Goal: Information Seeking & Learning: Learn about a topic

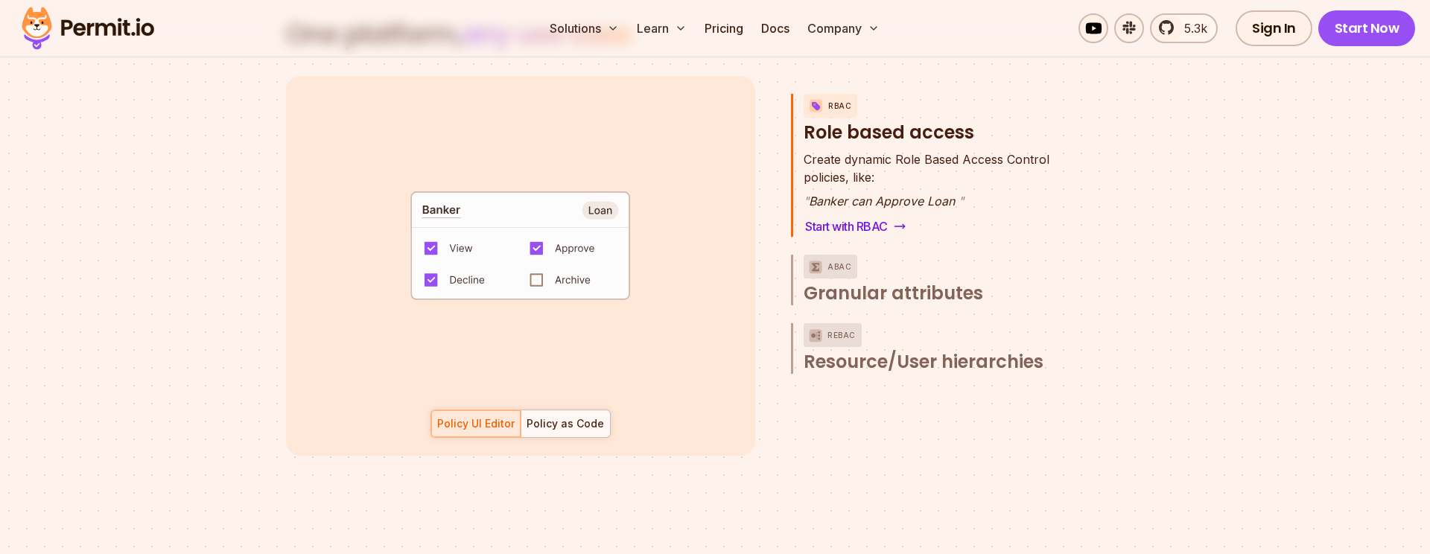
scroll to position [2222, 0]
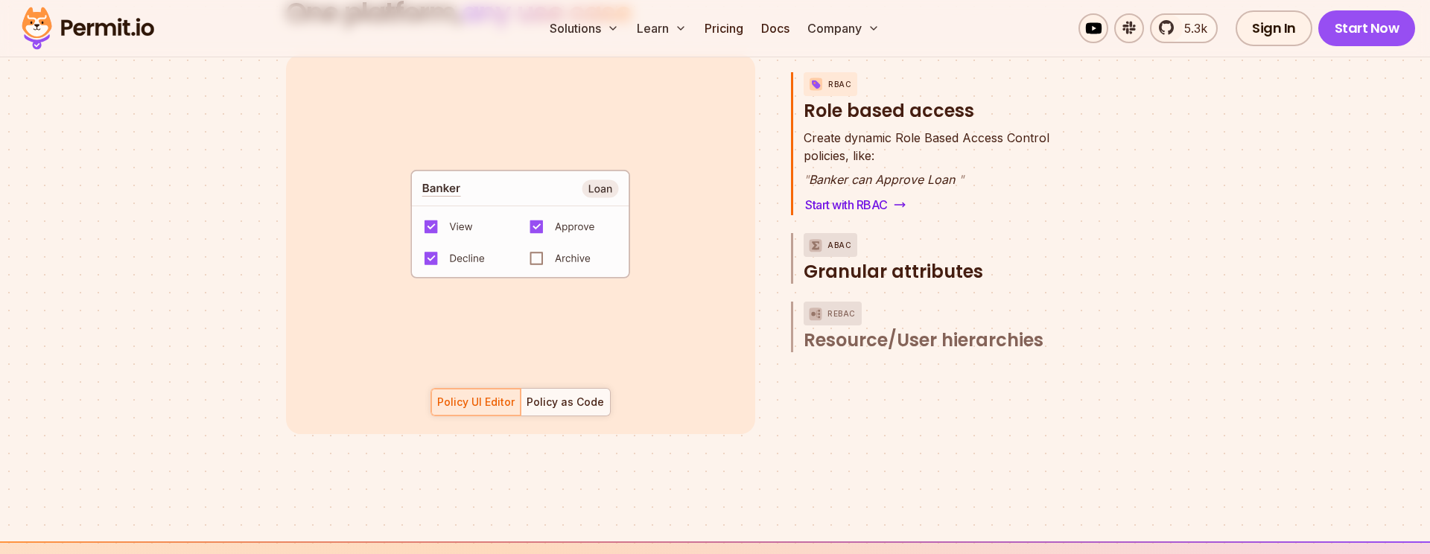
click at [928, 260] on span "Granular attributes" at bounding box center [894, 272] width 180 height 24
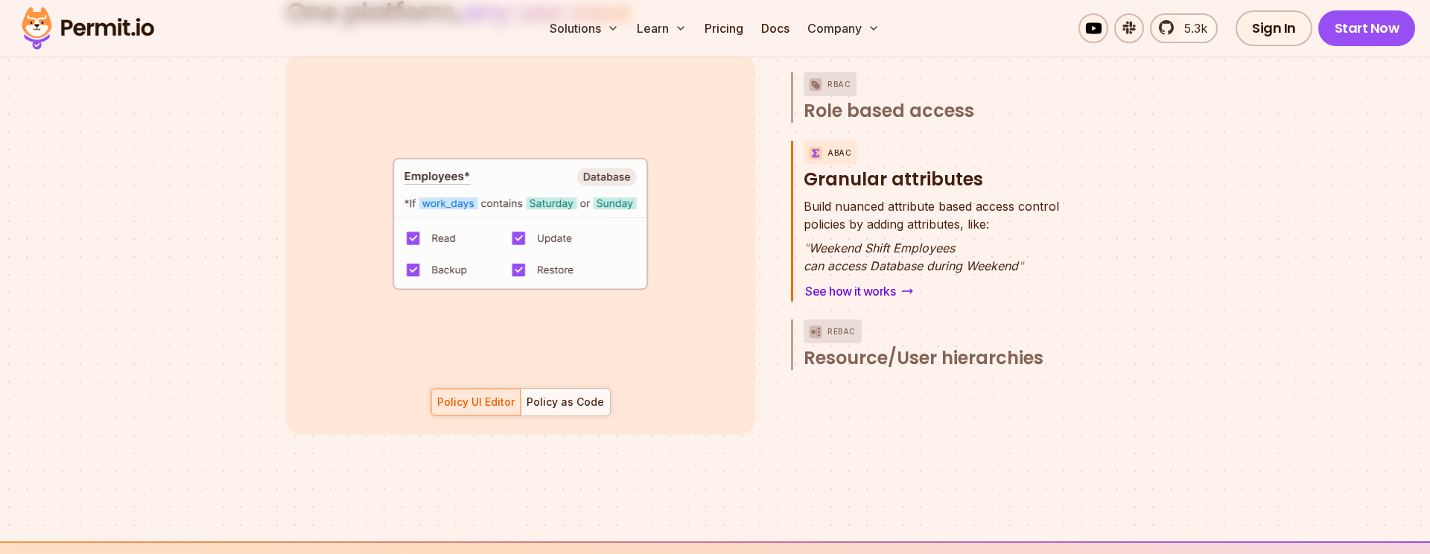
scroll to position [2198, 0]
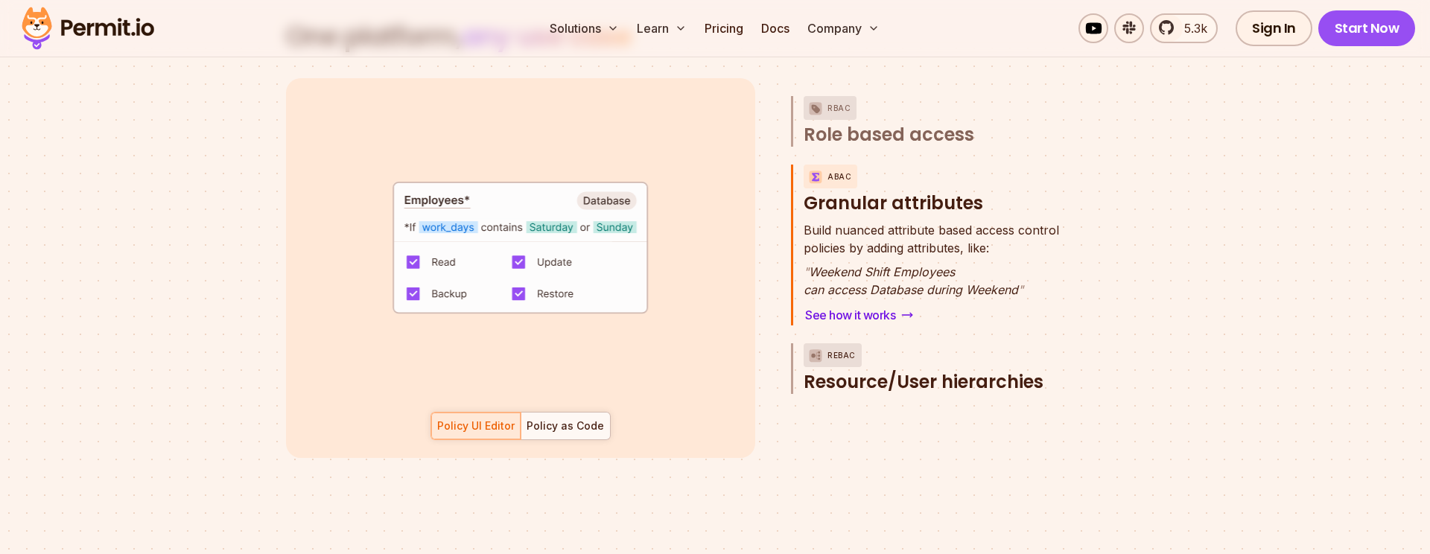
click at [918, 370] on span "Resource/User hierarchies" at bounding box center [924, 382] width 240 height 24
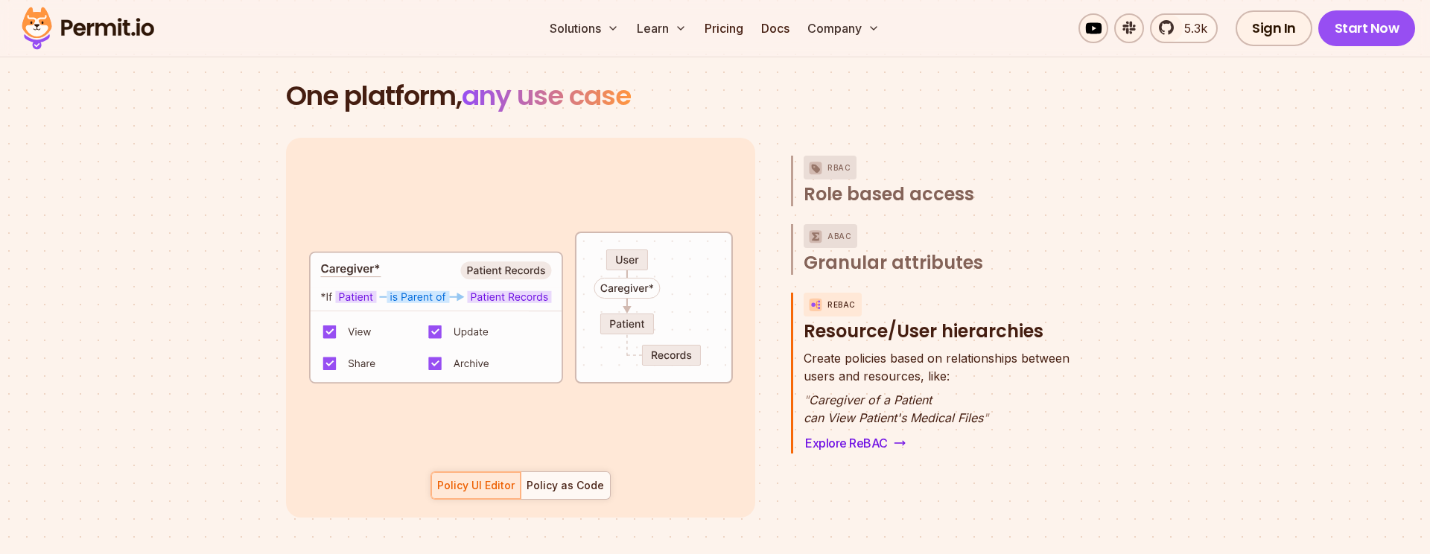
scroll to position [2138, 0]
click at [869, 434] on link "Explore ReBAC" at bounding box center [856, 444] width 104 height 21
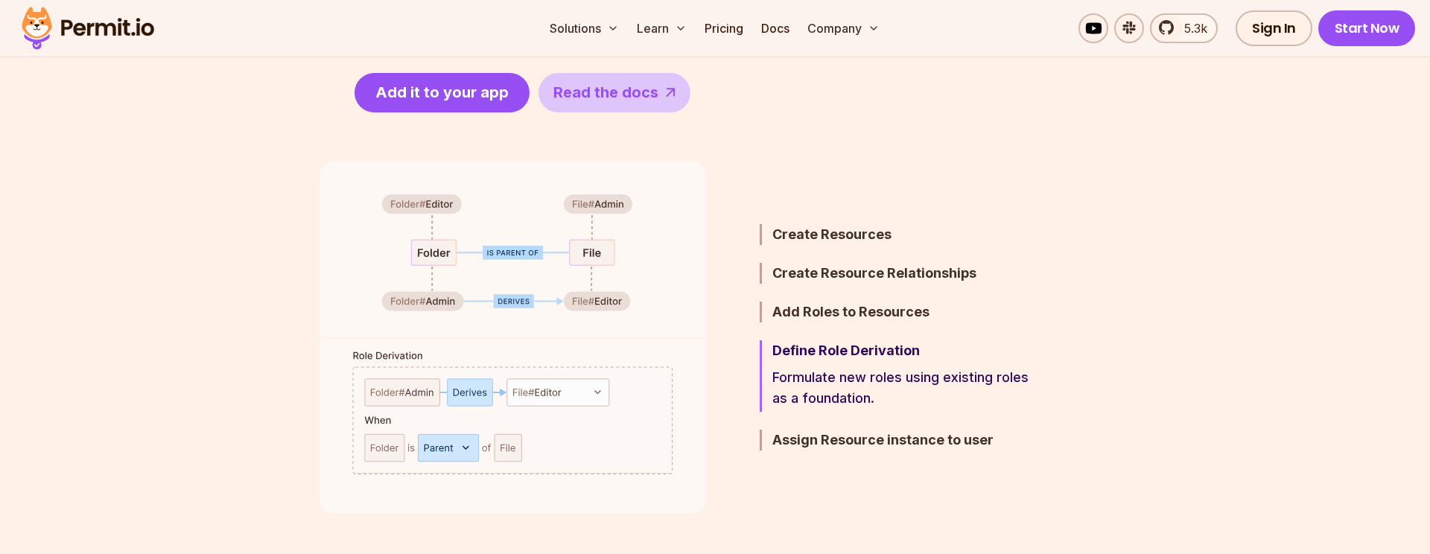
scroll to position [810, 0]
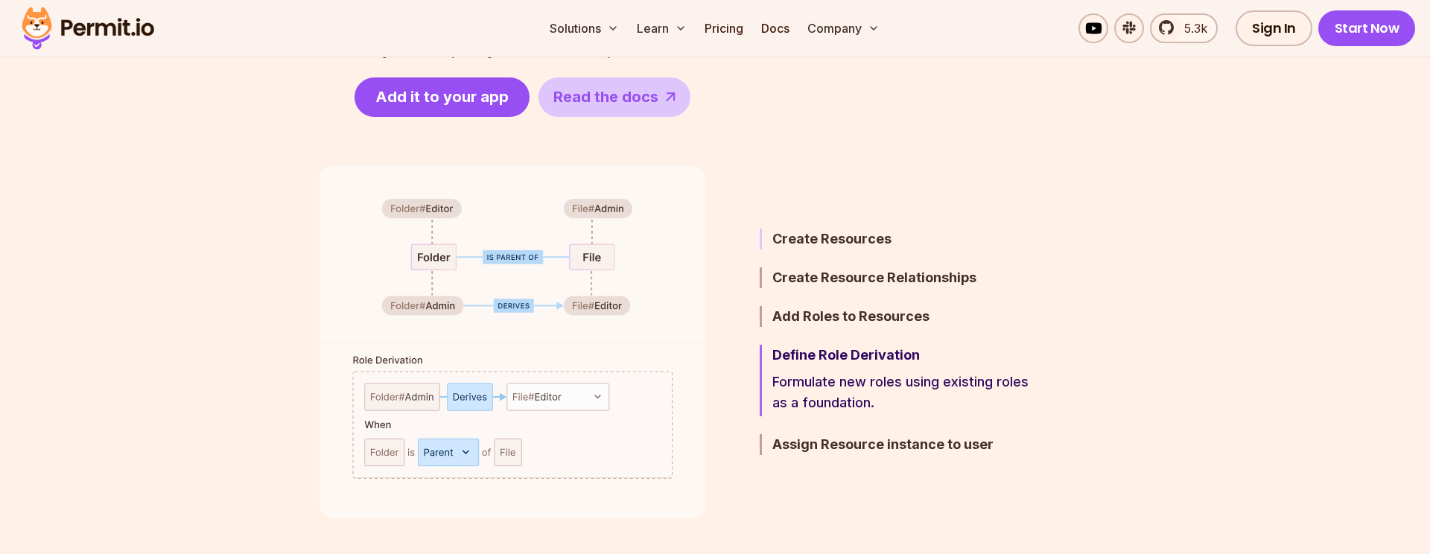
click at [828, 236] on h3 "Create Resources" at bounding box center [902, 239] width 260 height 21
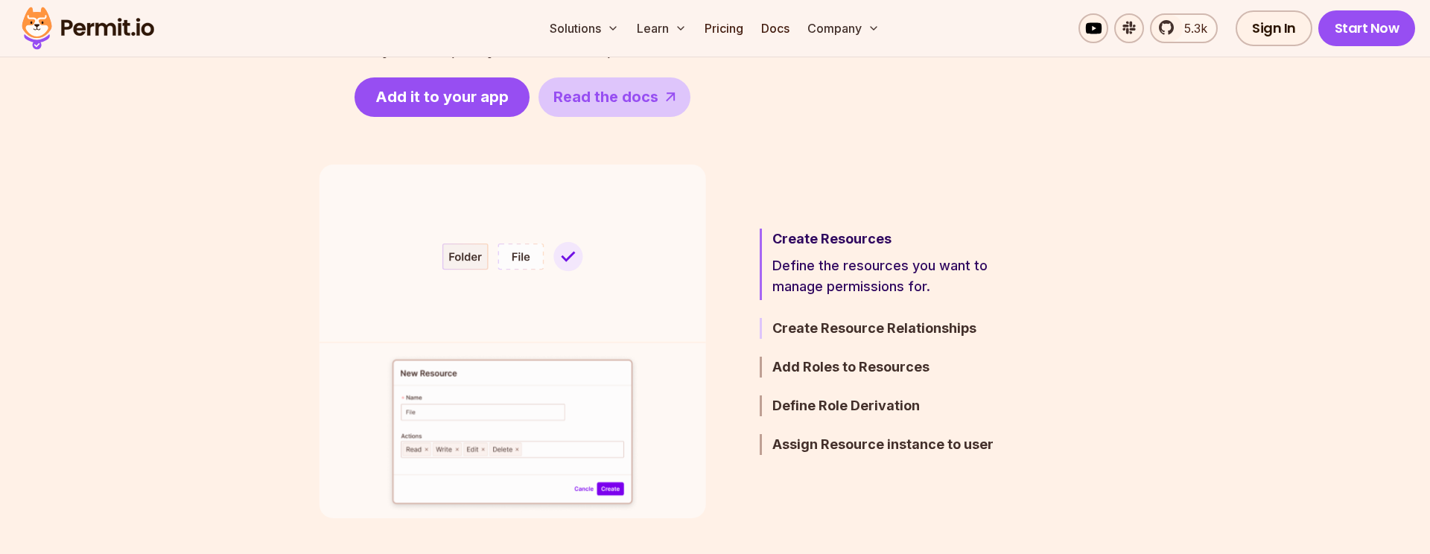
click at [828, 320] on h3 "Create Resource Relationships" at bounding box center [902, 328] width 260 height 21
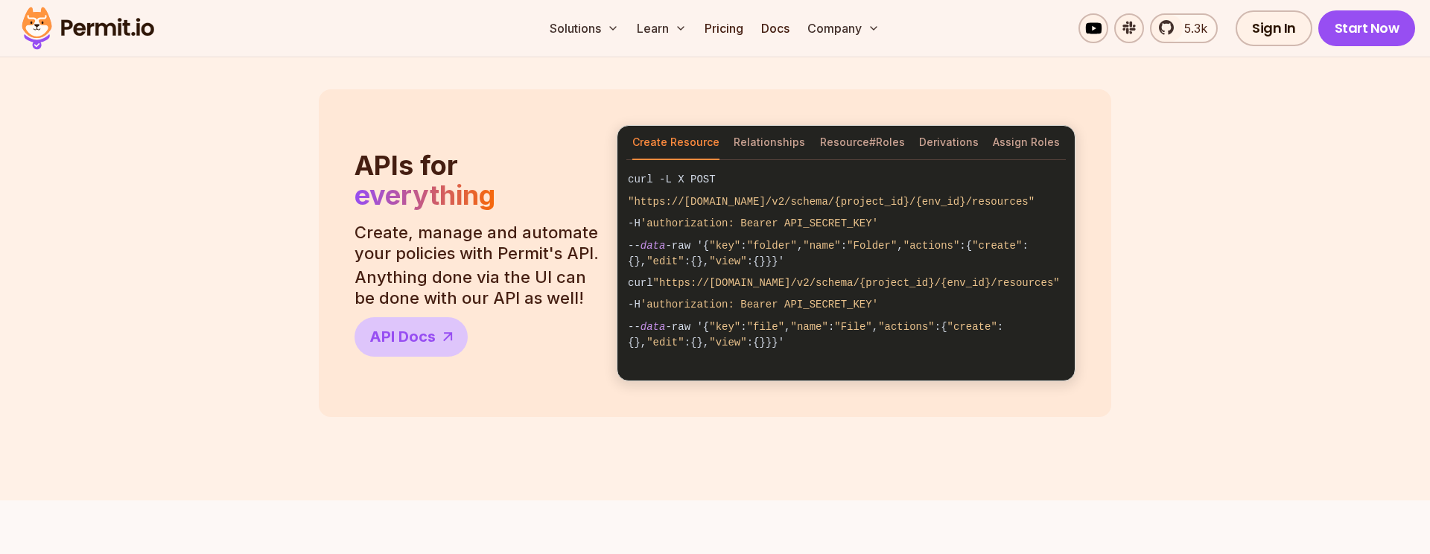
scroll to position [1281, 0]
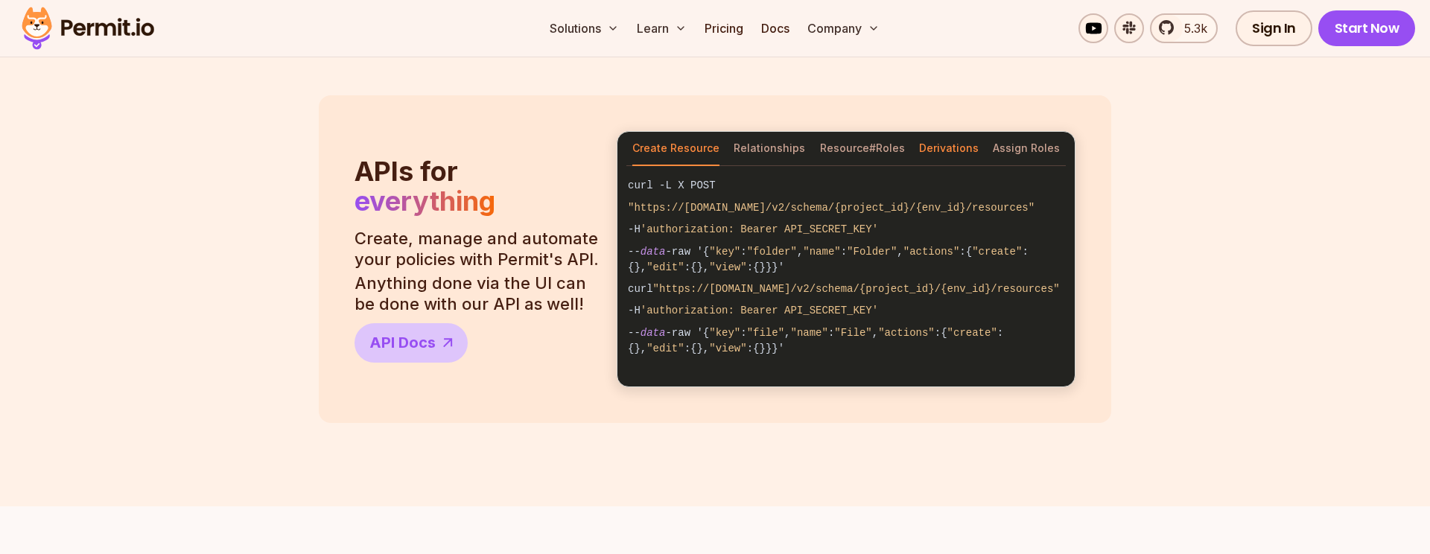
click at [963, 153] on button "Derivations" at bounding box center [949, 149] width 60 height 34
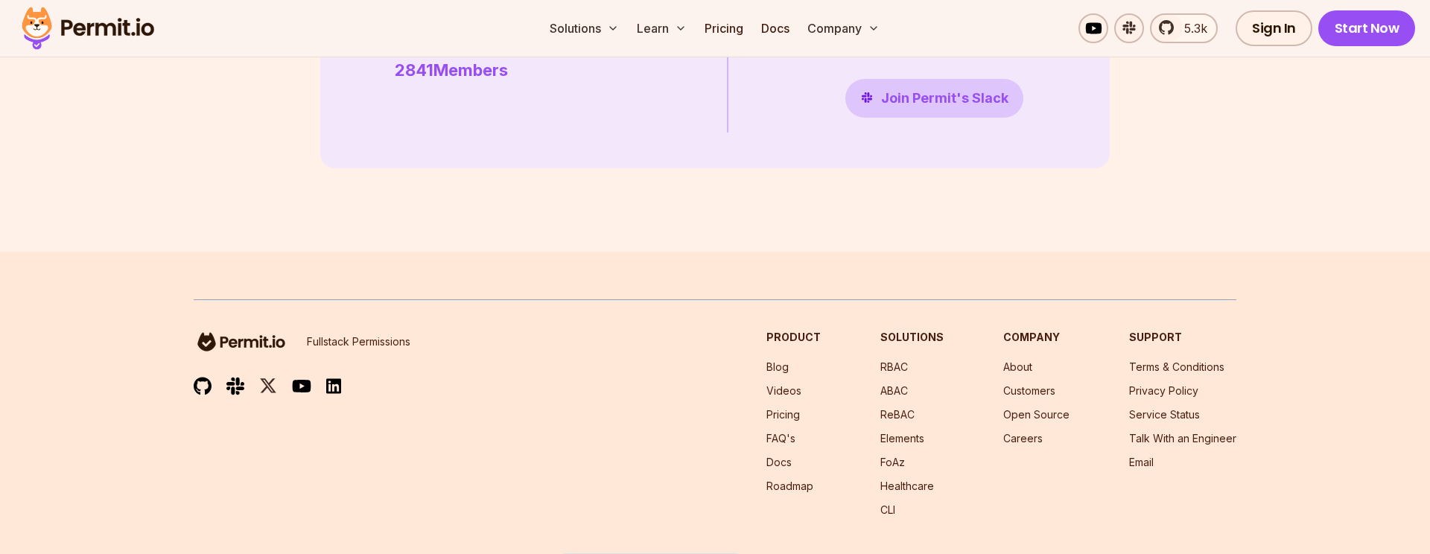
scroll to position [4391, 0]
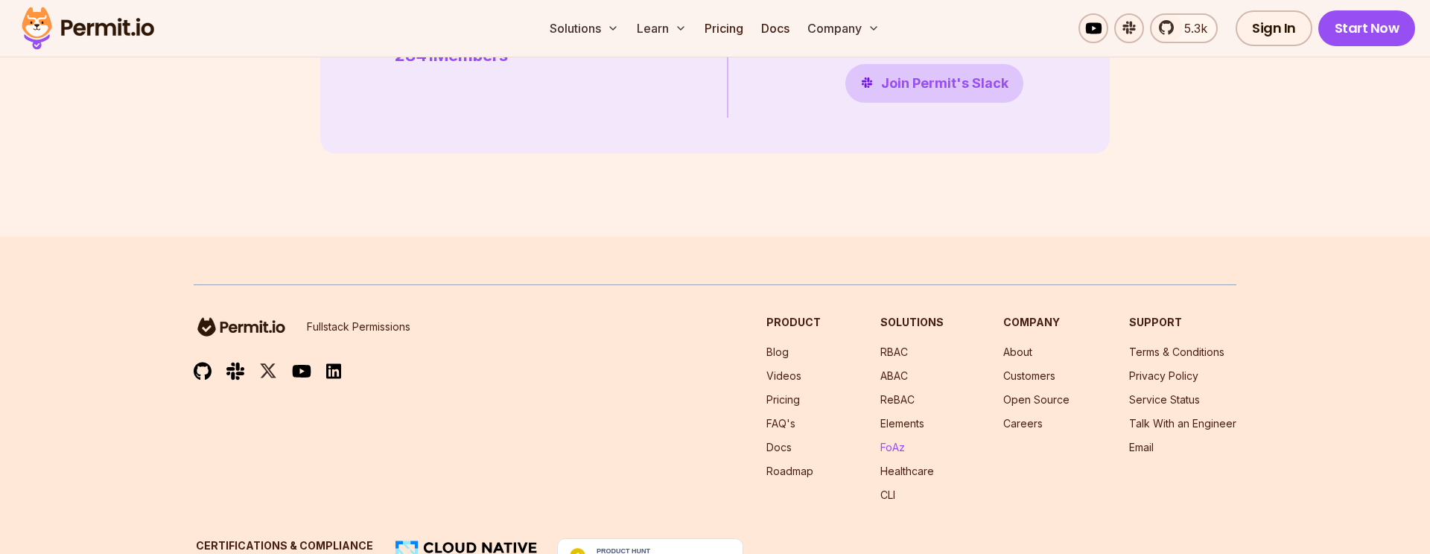
click at [899, 441] on link "FoAz" at bounding box center [892, 447] width 25 height 13
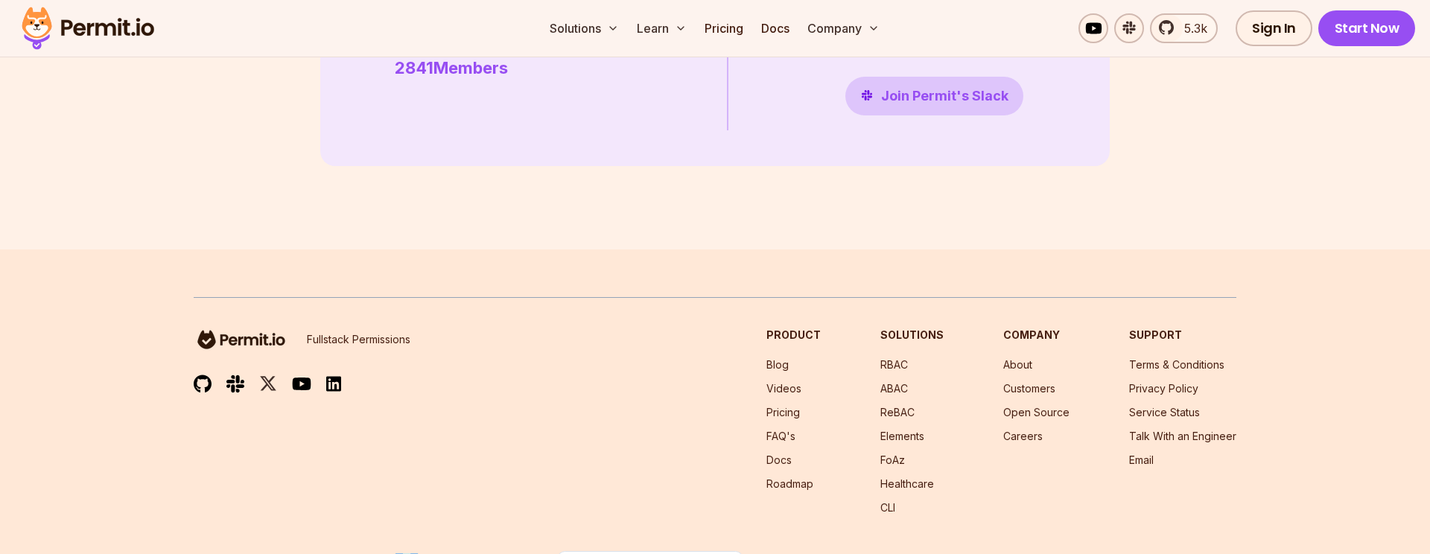
scroll to position [4391, 0]
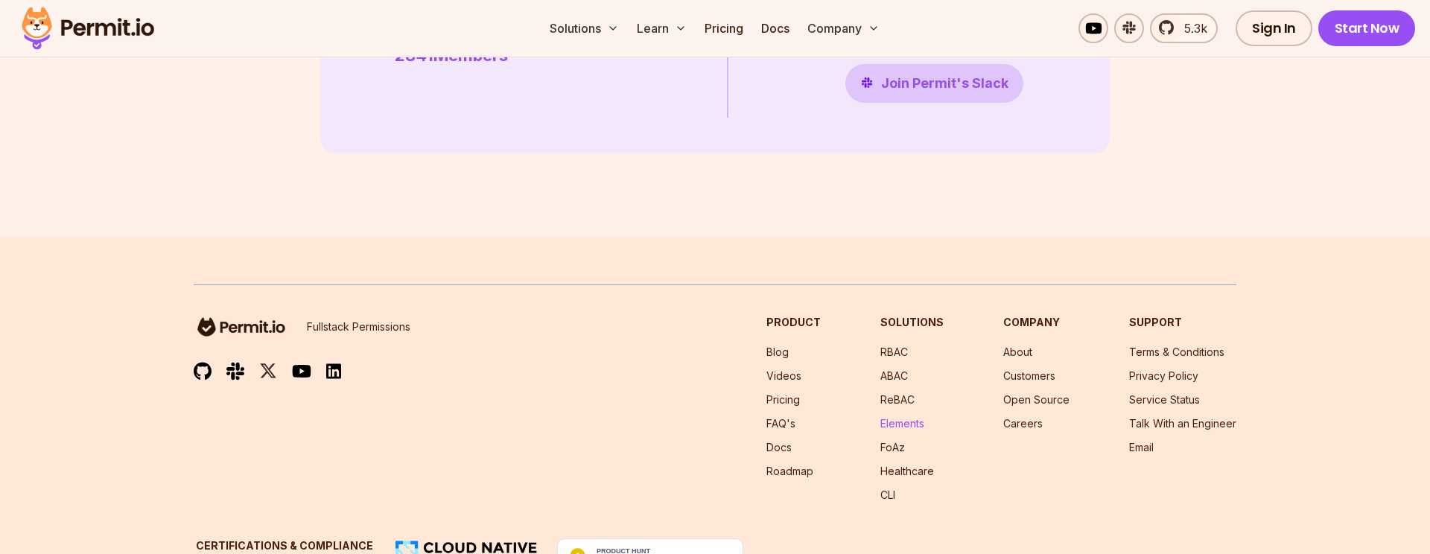
click at [914, 417] on link "Elements" at bounding box center [902, 423] width 44 height 13
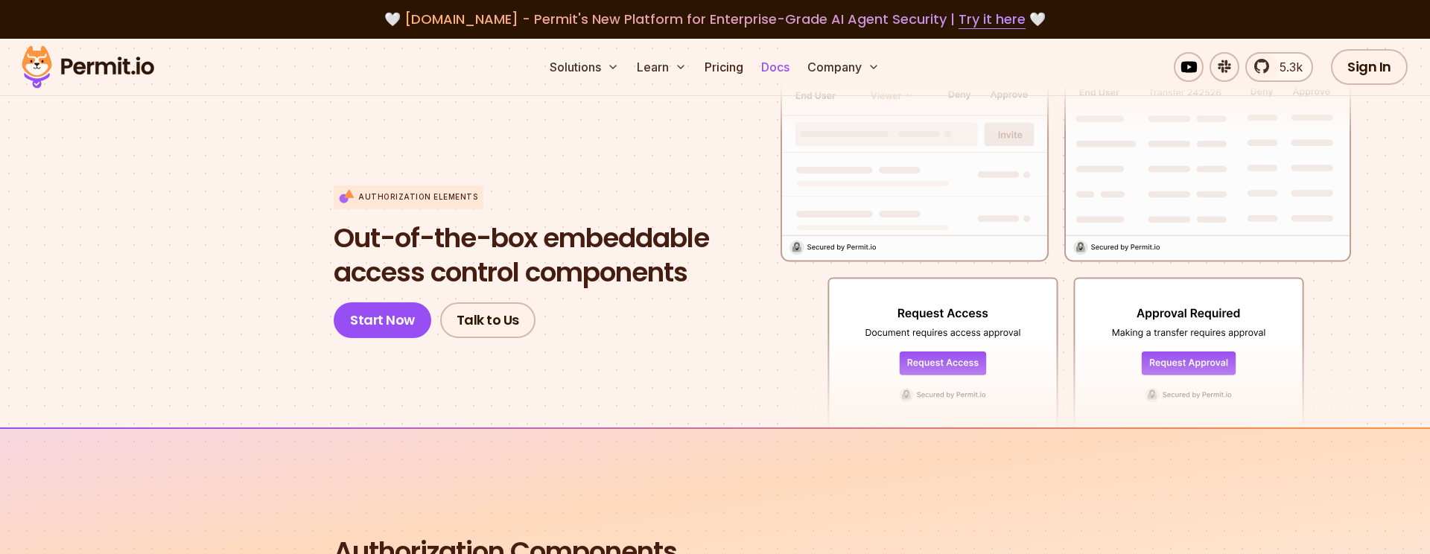
click at [775, 68] on link "Docs" at bounding box center [775, 67] width 40 height 30
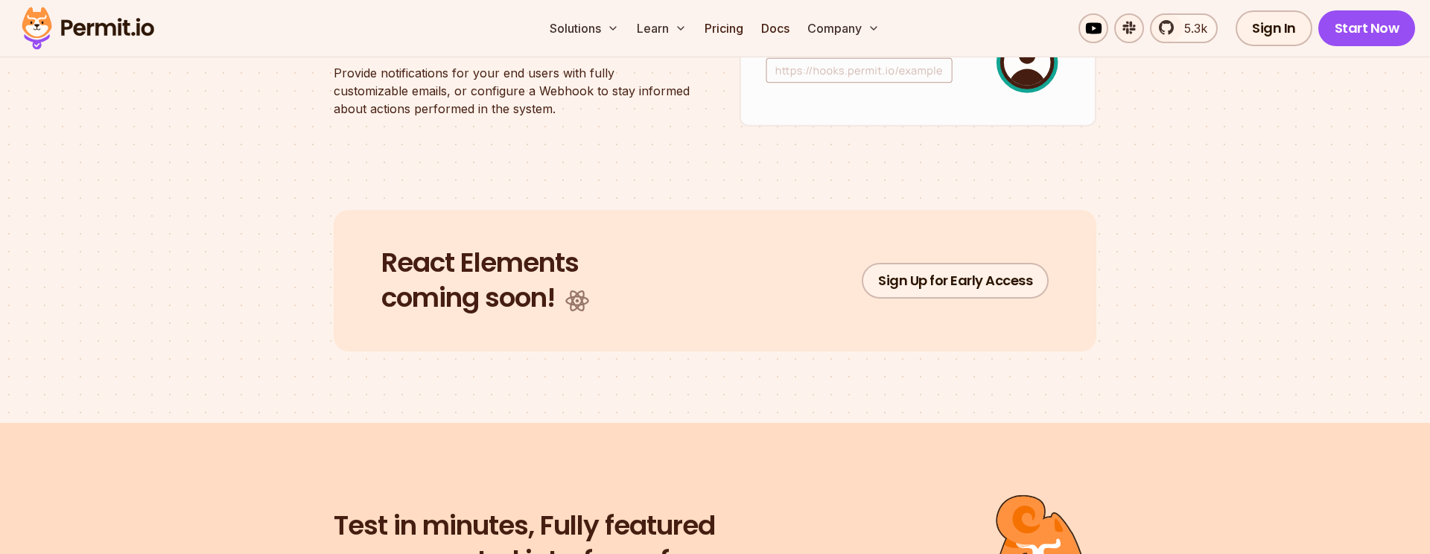
scroll to position [3514, 0]
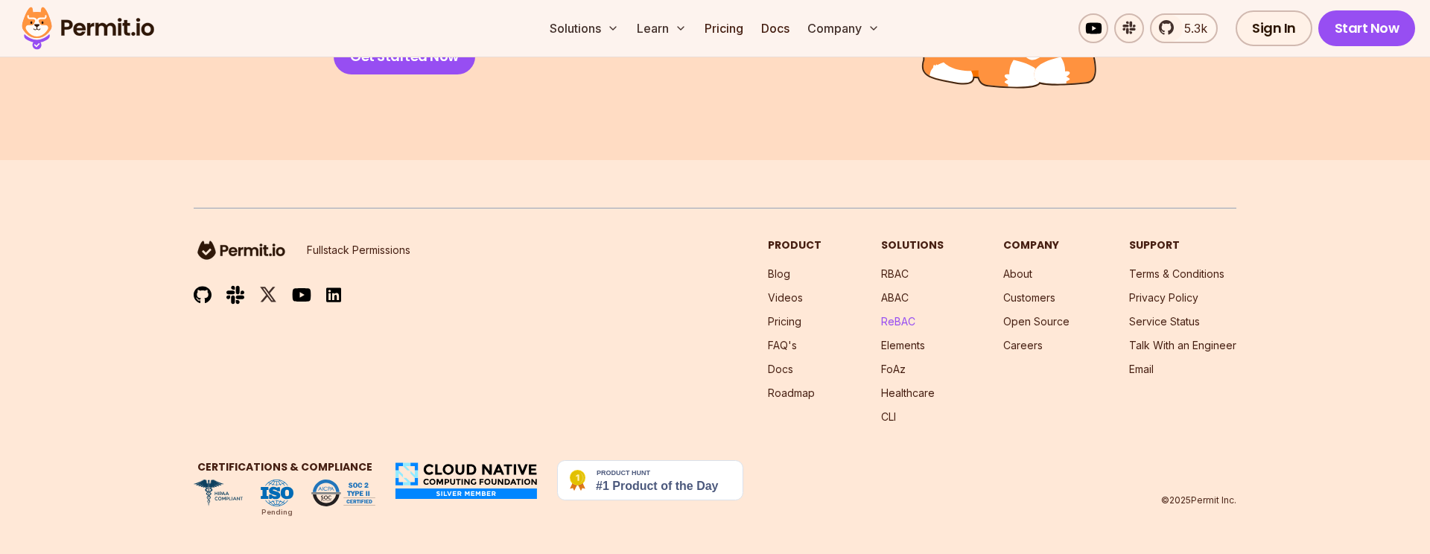
click at [910, 325] on link "ReBAC" at bounding box center [898, 321] width 34 height 13
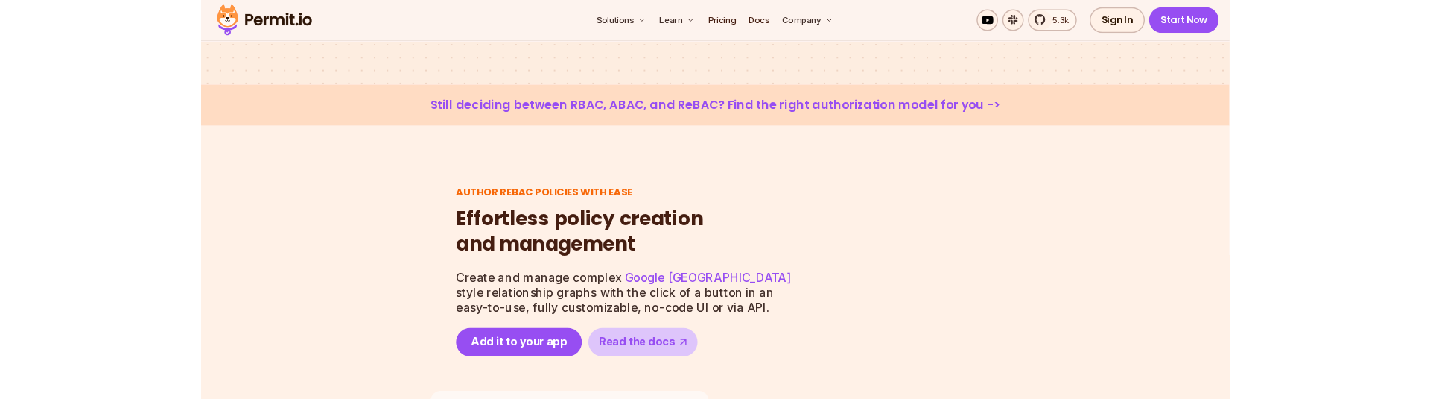
scroll to position [437, 0]
